Goal: Complete application form

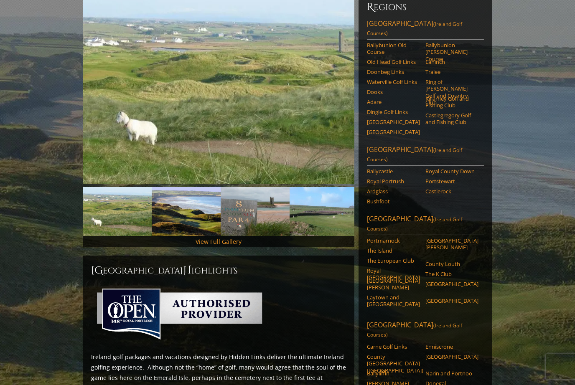
scroll to position [113, 0]
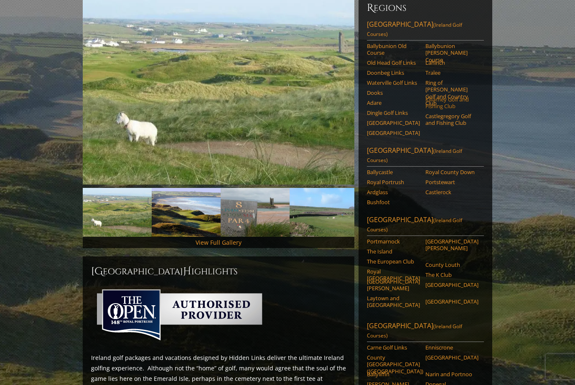
click at [440, 96] on link "Killarney Golf and Fishing Club" at bounding box center [451, 103] width 53 height 14
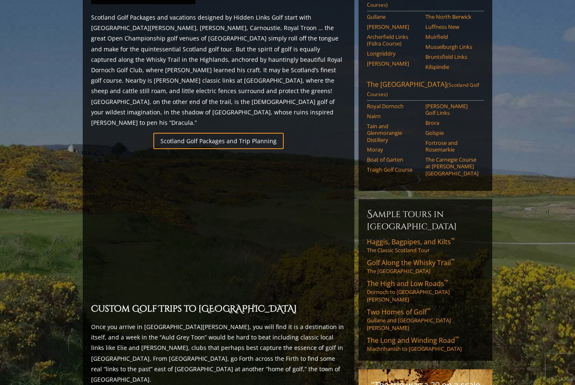
scroll to position [497, 0]
click at [226, 133] on link "Scotland Golf Packages and Trip Planning" at bounding box center [218, 141] width 130 height 16
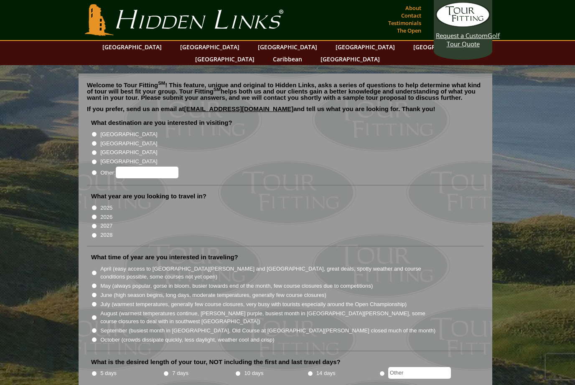
click at [93, 141] on input "[GEOGRAPHIC_DATA]" at bounding box center [93, 143] width 5 height 5
radio input "true"
click at [97, 224] on input "2027" at bounding box center [93, 226] width 5 height 5
radio input "true"
click at [96, 302] on input "July (warmest temperatures, generally few course closures, very busy with touri…" at bounding box center [93, 304] width 5 height 5
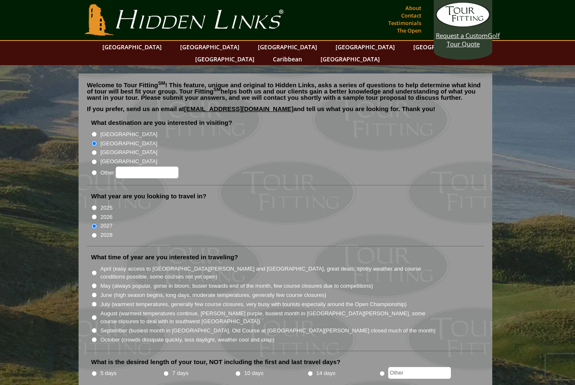
radio input "true"
click at [97, 292] on input "June (high season begins, long days, moderate temperatures, generally few cours…" at bounding box center [93, 294] width 5 height 5
radio input "true"
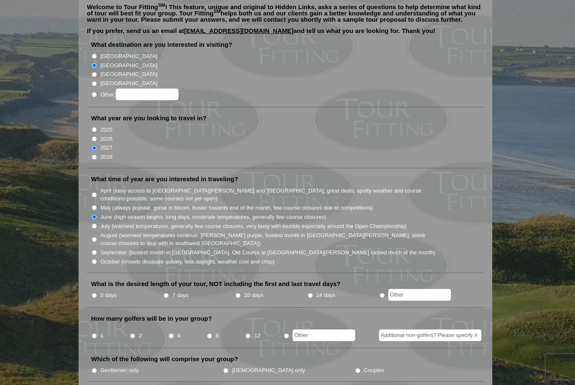
scroll to position [78, 0]
click at [313, 293] on input "14 days" at bounding box center [309, 295] width 5 height 5
radio input "true"
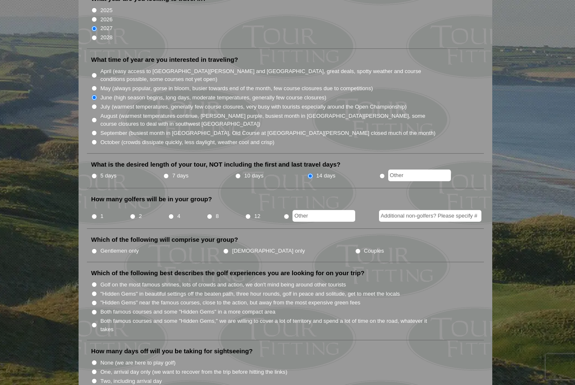
scroll to position [199, 0]
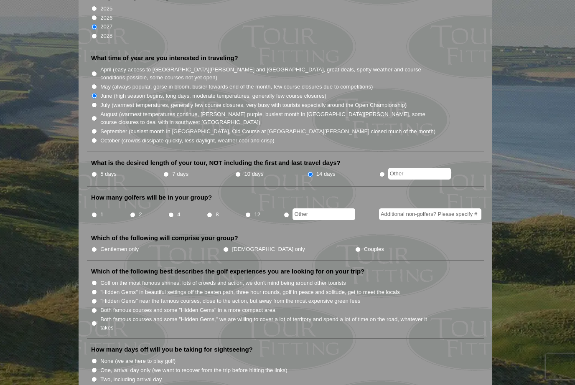
click at [141, 211] on label "2" at bounding box center [140, 215] width 3 height 8
click at [135, 212] on input "2" at bounding box center [132, 214] width 5 height 5
radio input "true"
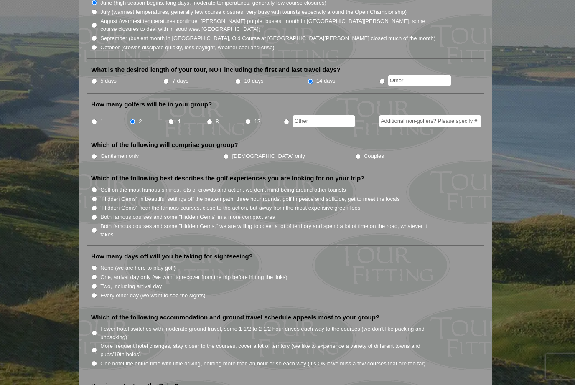
scroll to position [293, 0]
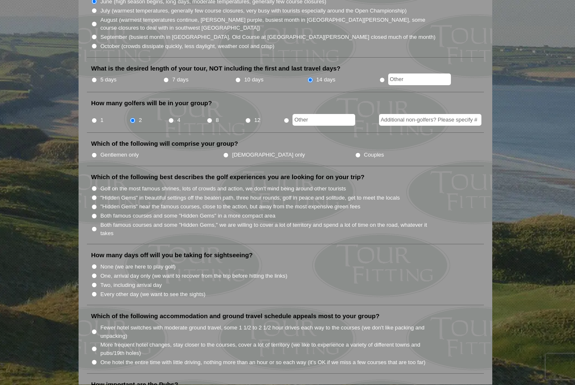
click at [355, 150] on li "Couples" at bounding box center [421, 154] width 132 height 9
click at [355, 153] on input "Couples" at bounding box center [357, 155] width 5 height 5
radio input "true"
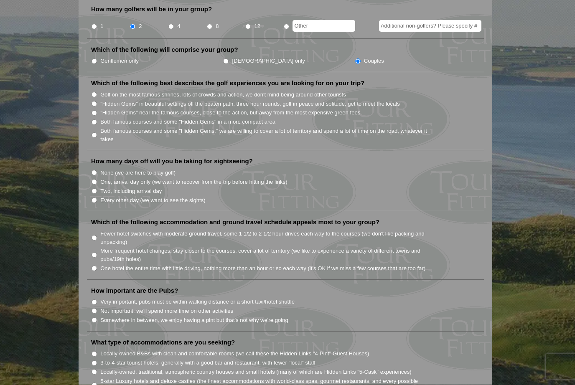
scroll to position [389, 0]
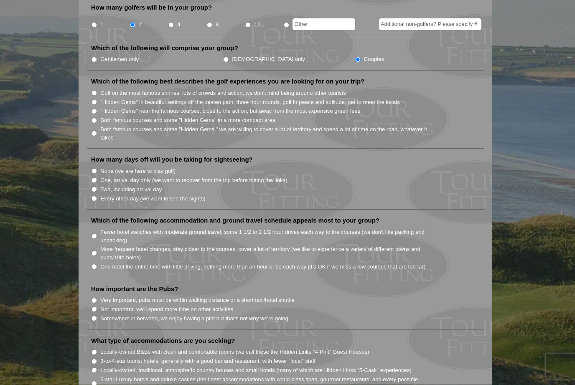
click at [91, 118] on input "Both famous courses and some "Hidden Gems" in a more compact area" at bounding box center [93, 120] width 5 height 5
radio input "true"
click at [95, 187] on input "Two, including arrival day" at bounding box center [93, 189] width 5 height 5
radio input "true"
click at [96, 196] on input "Every other day (we want to see the sights)" at bounding box center [93, 198] width 5 height 5
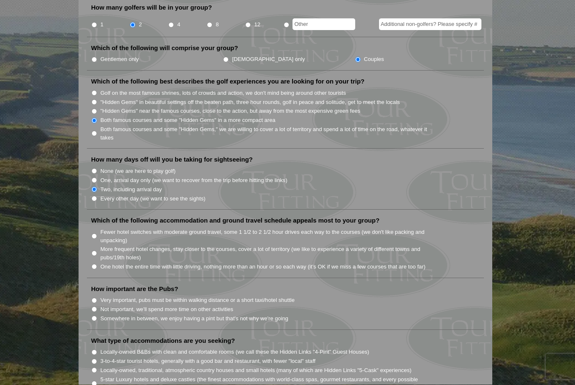
radio input "true"
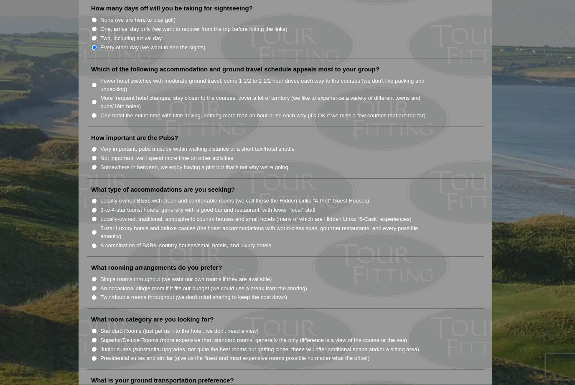
scroll to position [541, 0]
click at [96, 82] on input "Fewer hotel switches with moderate ground travel, some 1 1/2 to 2 1/2 hour driv…" at bounding box center [93, 84] width 5 height 5
radio input "true"
click at [97, 164] on input "Somewhere in between, we enjoy having a pint but that's not why we're going" at bounding box center [93, 166] width 5 height 5
radio input "true"
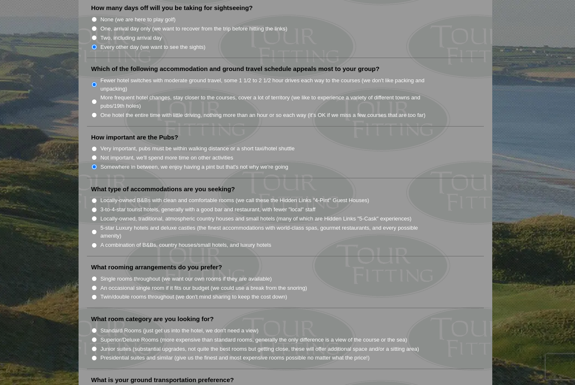
click at [94, 243] on input "A combination of B&Bs, country houses/small hotels, and luxury hotels" at bounding box center [93, 245] width 5 height 5
radio input "true"
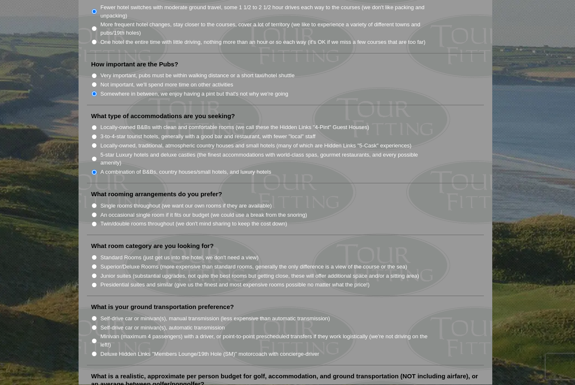
scroll to position [615, 0]
click at [93, 221] on input "Twin/double rooms throughout (we don't mind sharing to keep the cost down)" at bounding box center [93, 223] width 5 height 5
radio input "true"
click at [92, 263] on input "Superior/Deluxe Rooms (more expensive than standard rooms, generally the only d…" at bounding box center [93, 265] width 5 height 5
radio input "true"
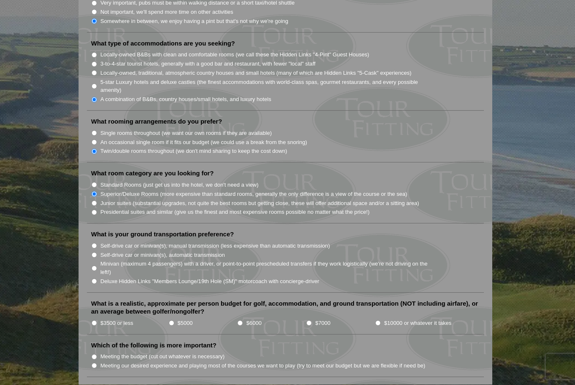
scroll to position [687, 0]
click at [94, 252] on input "Self-drive car or minivan(s), automatic transmission" at bounding box center [93, 254] width 5 height 5
radio input "true"
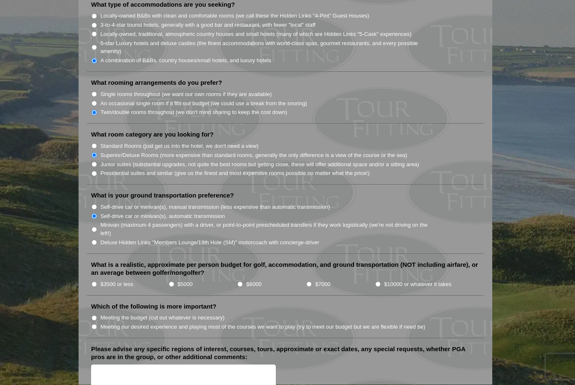
scroll to position [727, 0]
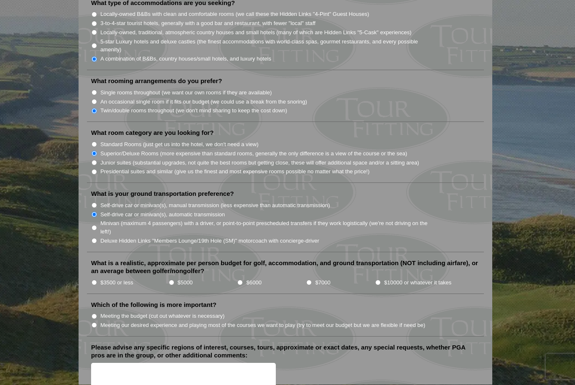
click at [172, 280] on input "$5000" at bounding box center [171, 282] width 5 height 5
radio input "true"
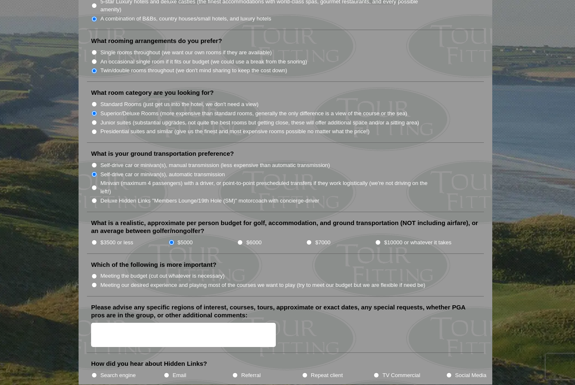
scroll to position [771, 0]
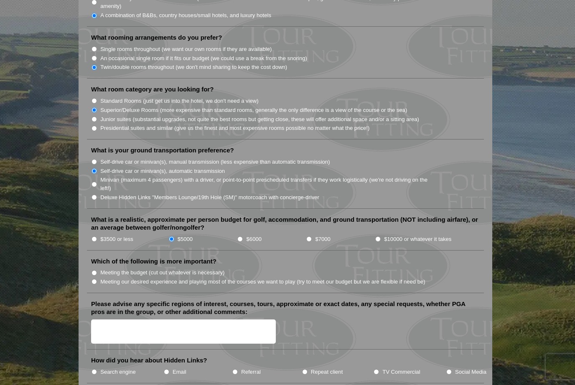
click at [97, 279] on input "Meeting our desired experience and playing most of the courses we want to play …" at bounding box center [93, 281] width 5 height 5
radio input "true"
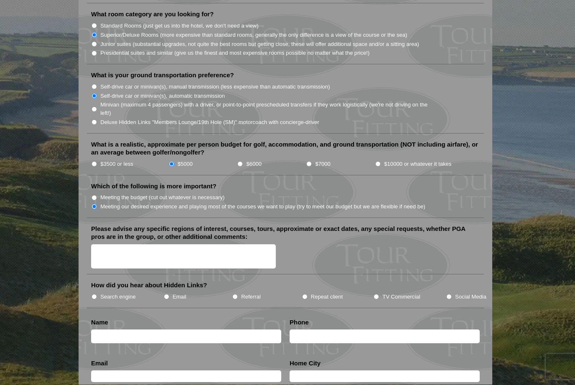
scroll to position [846, 0]
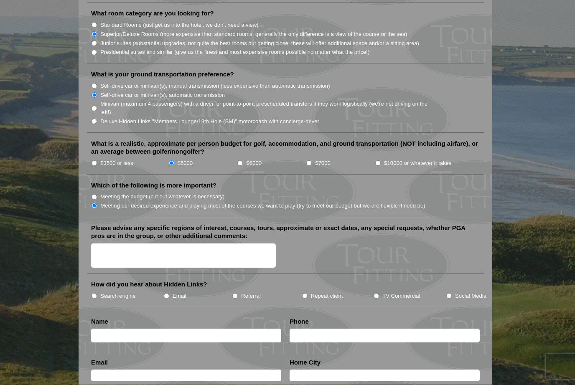
click at [370, 292] on li "Repeat client" at bounding box center [337, 296] width 71 height 9
click at [373, 294] on input "TV Commercial" at bounding box center [375, 296] width 5 height 5
radio input "true"
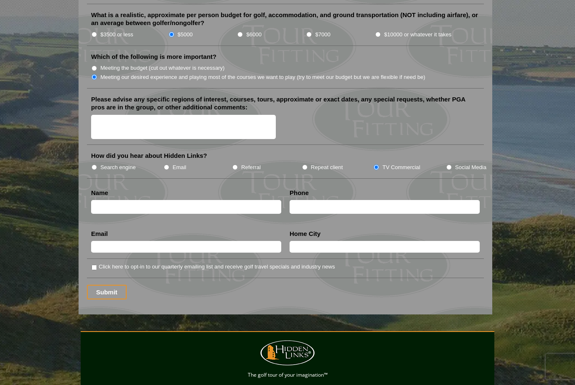
scroll to position [976, 0]
